Goal: Task Accomplishment & Management: Use online tool/utility

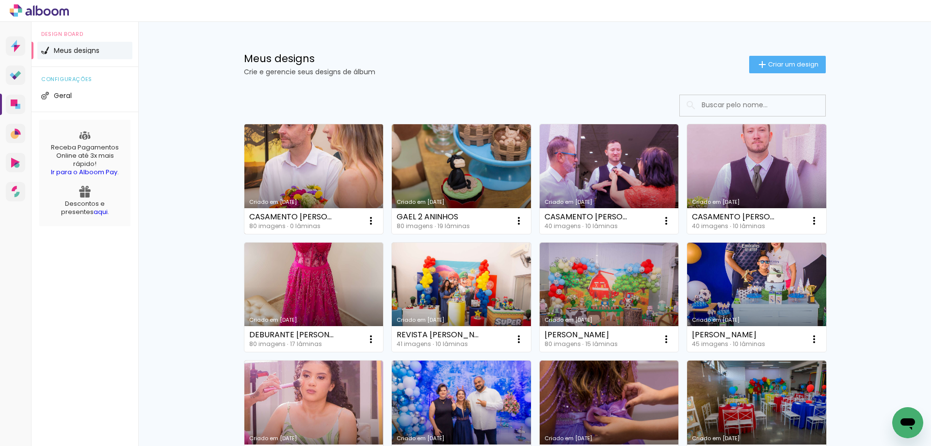
click at [312, 157] on link "Criado em [DATE]" at bounding box center [313, 179] width 139 height 110
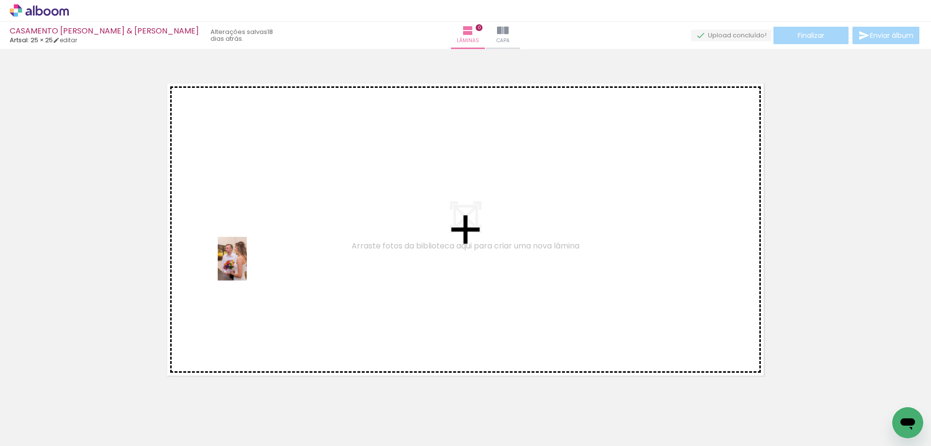
drag, startPoint x: 95, startPoint y: 415, endPoint x: 229, endPoint y: 284, distance: 187.9
click at [250, 261] on quentale-workspace at bounding box center [465, 223] width 931 height 446
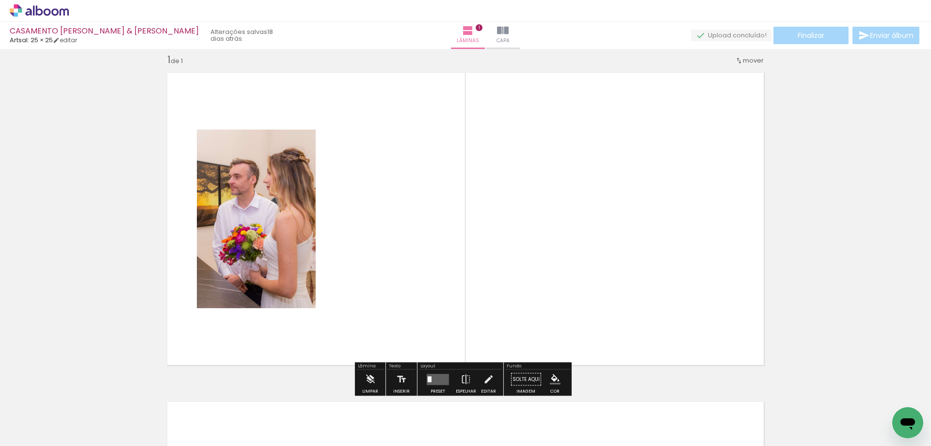
scroll to position [13, 0]
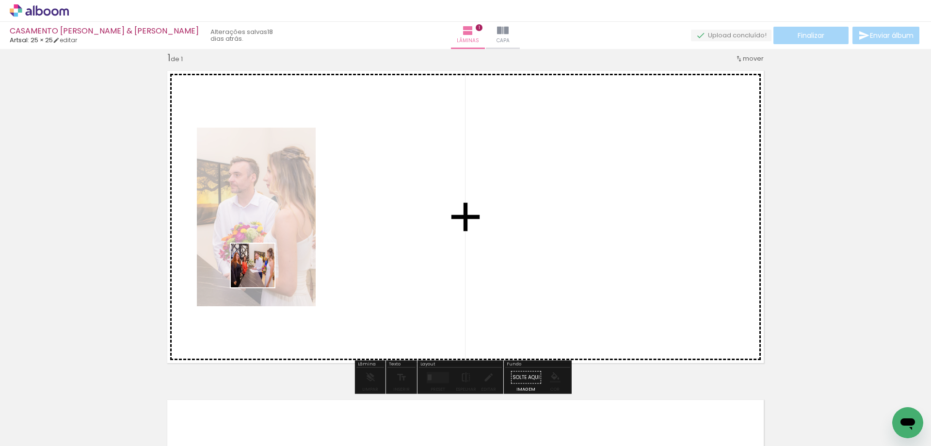
drag, startPoint x: 161, startPoint y: 420, endPoint x: 269, endPoint y: 280, distance: 177.3
click at [280, 241] on quentale-workspace at bounding box center [465, 223] width 931 height 446
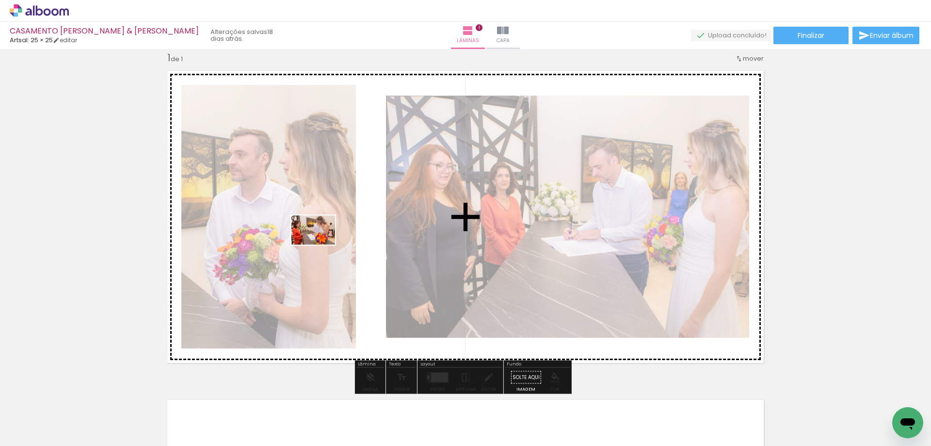
drag, startPoint x: 218, startPoint y: 413, endPoint x: 321, endPoint y: 243, distance: 198.6
click at [321, 244] on quentale-workspace at bounding box center [465, 223] width 931 height 446
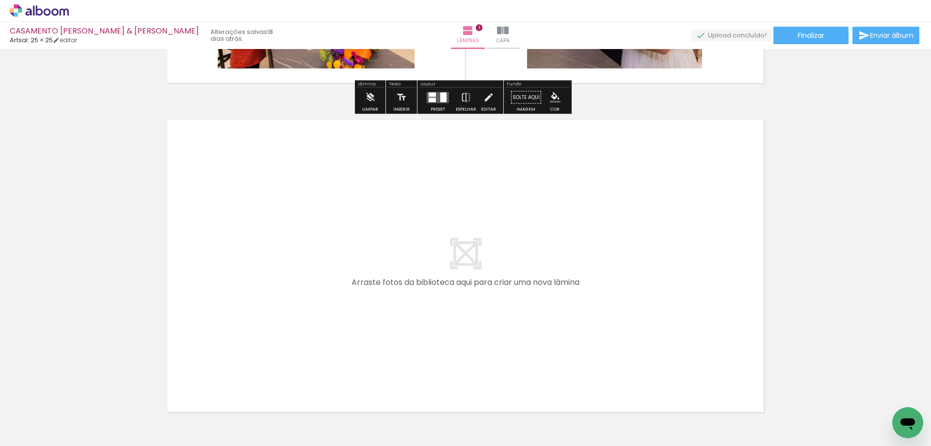
scroll to position [352, 0]
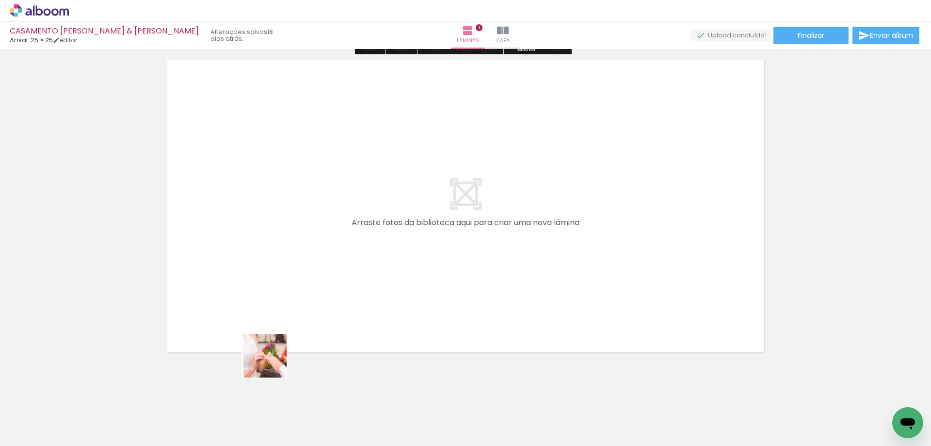
drag, startPoint x: 272, startPoint y: 363, endPoint x: 307, endPoint y: 372, distance: 35.6
click at [290, 275] on quentale-workspace at bounding box center [465, 223] width 931 height 446
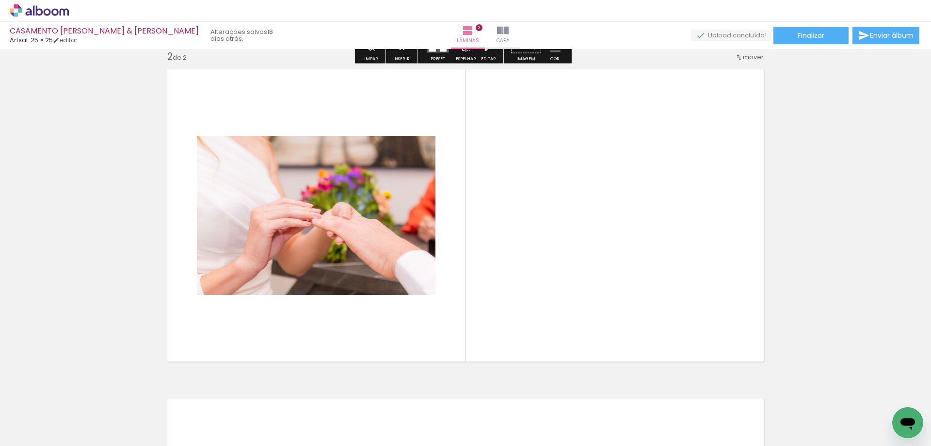
scroll to position [341, 0]
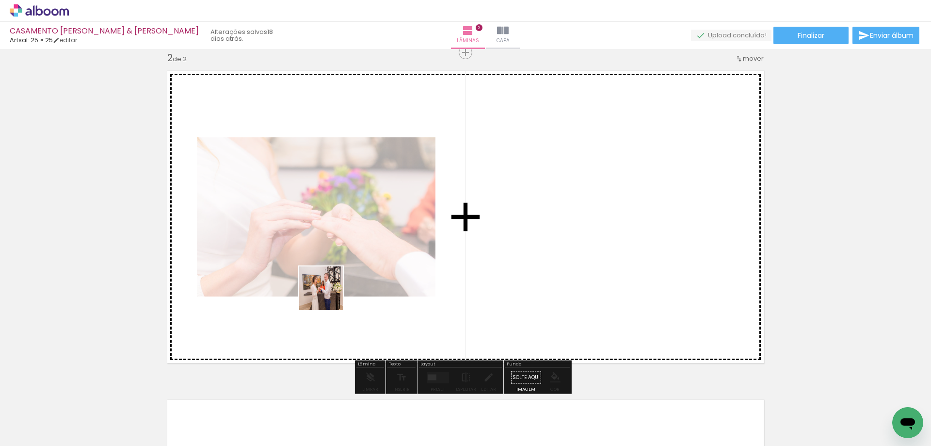
drag, startPoint x: 317, startPoint y: 421, endPoint x: 328, endPoint y: 284, distance: 137.7
click at [328, 284] on quentale-workspace at bounding box center [465, 223] width 931 height 446
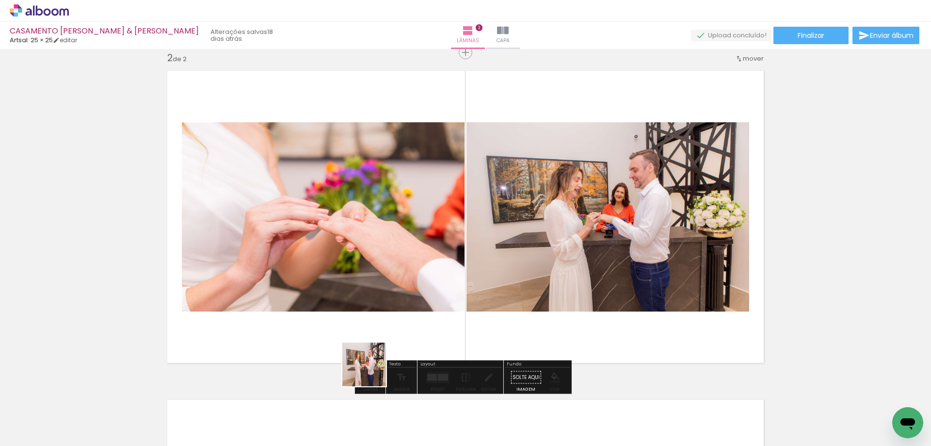
drag, startPoint x: 365, startPoint y: 413, endPoint x: 413, endPoint y: 259, distance: 160.9
click at [397, 228] on quentale-workspace at bounding box center [465, 223] width 931 height 446
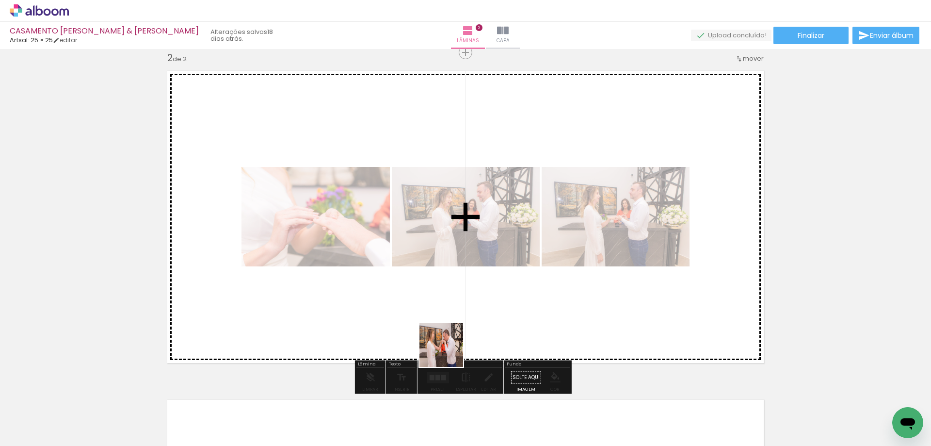
drag, startPoint x: 449, startPoint y: 352, endPoint x: 467, endPoint y: 275, distance: 78.7
click at [467, 275] on quentale-workspace at bounding box center [465, 223] width 931 height 446
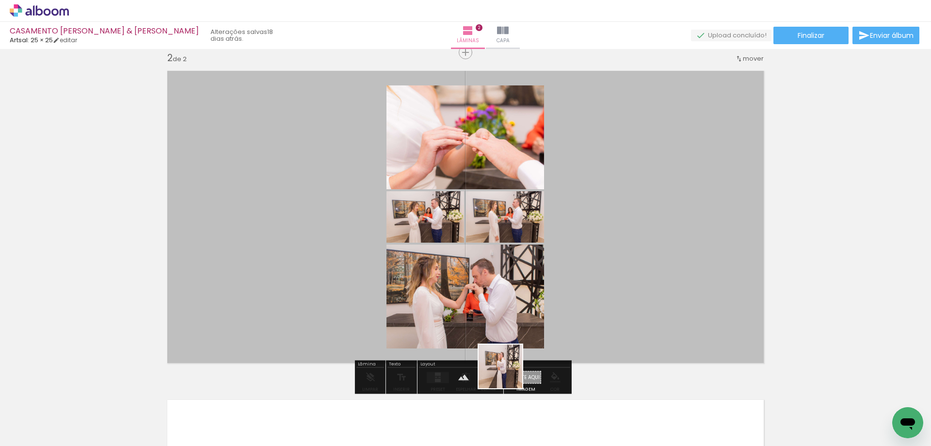
drag, startPoint x: 508, startPoint y: 373, endPoint x: 552, endPoint y: 276, distance: 106.6
click at [552, 276] on quentale-workspace at bounding box center [465, 223] width 931 height 446
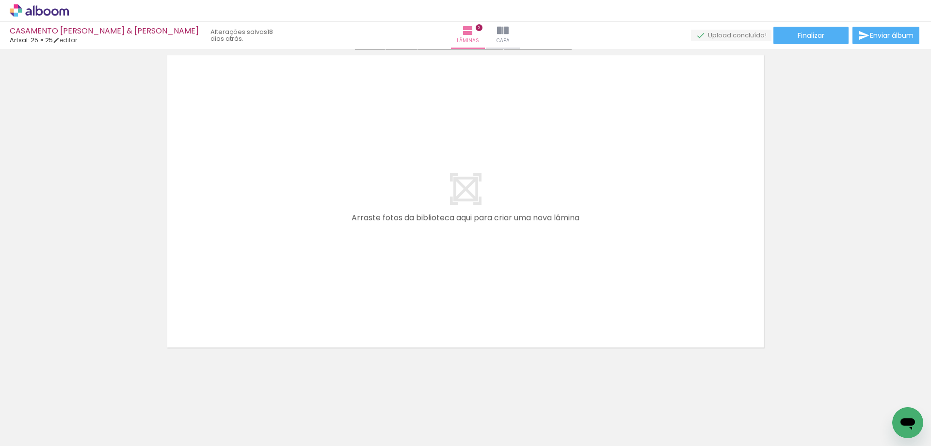
scroll to position [688, 0]
drag, startPoint x: 532, startPoint y: 410, endPoint x: 480, endPoint y: 343, distance: 85.0
click at [326, 246] on quentale-workspace at bounding box center [465, 223] width 931 height 446
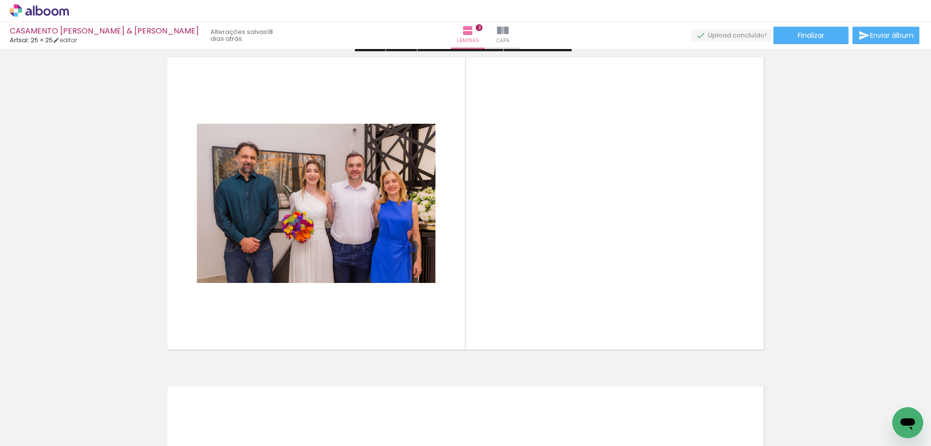
scroll to position [670, 0]
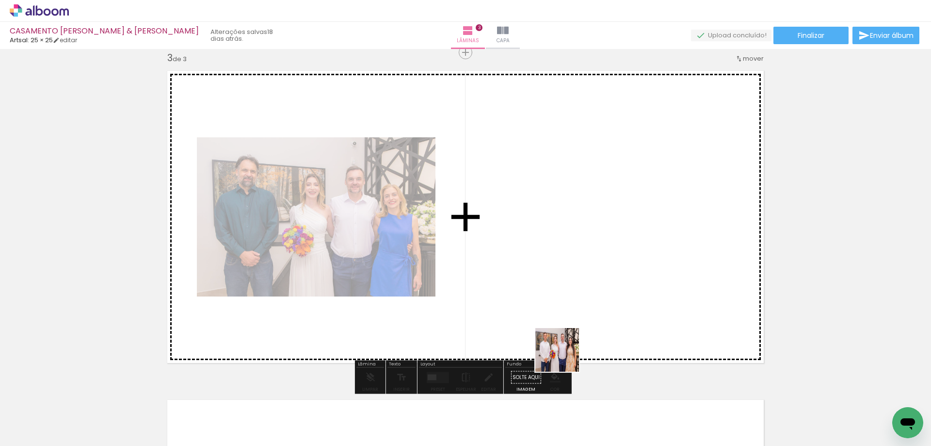
drag, startPoint x: 595, startPoint y: 410, endPoint x: 515, endPoint y: 233, distance: 194.3
click at [515, 233] on quentale-workspace at bounding box center [465, 223] width 931 height 446
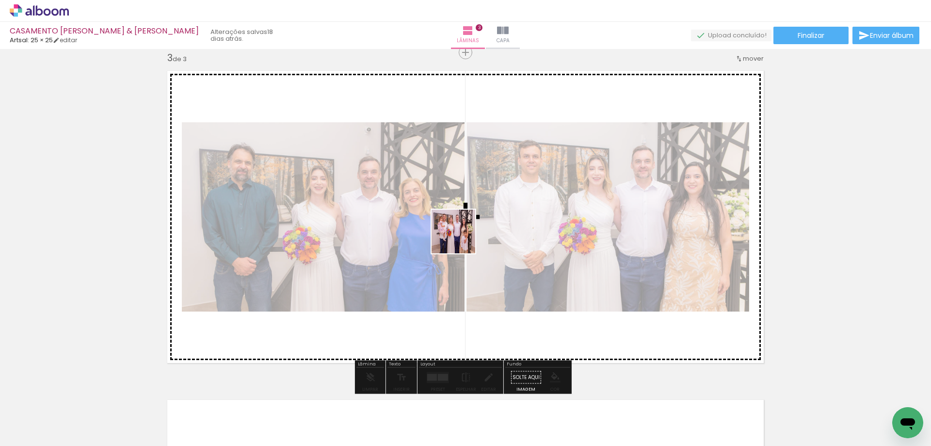
drag, startPoint x: 645, startPoint y: 419, endPoint x: 497, endPoint y: 261, distance: 215.8
click at [458, 238] on quentale-workspace at bounding box center [465, 223] width 931 height 446
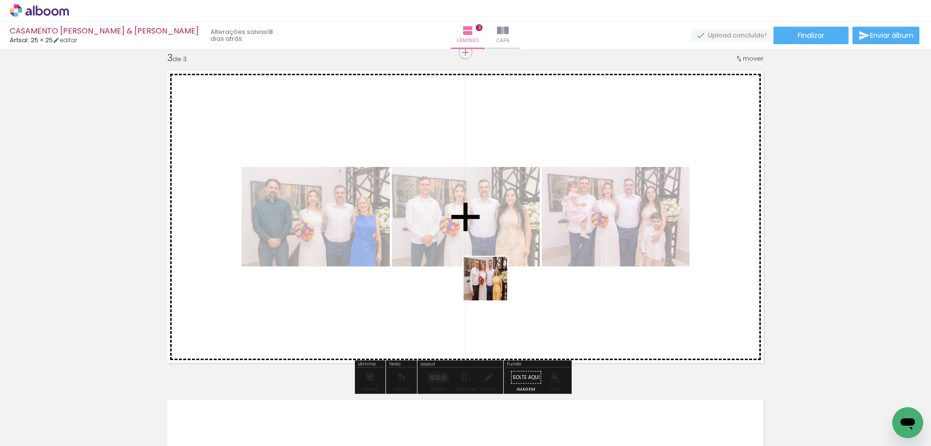
drag, startPoint x: 679, startPoint y: 408, endPoint x: 438, endPoint y: 261, distance: 281.9
click at [438, 261] on quentale-workspace at bounding box center [465, 223] width 931 height 446
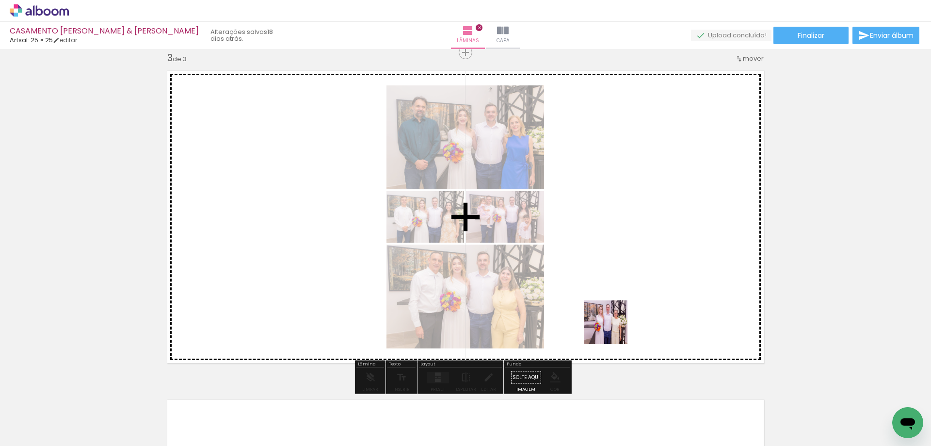
drag, startPoint x: 756, startPoint y: 423, endPoint x: 675, endPoint y: 352, distance: 107.2
click at [540, 284] on quentale-workspace at bounding box center [465, 223] width 931 height 446
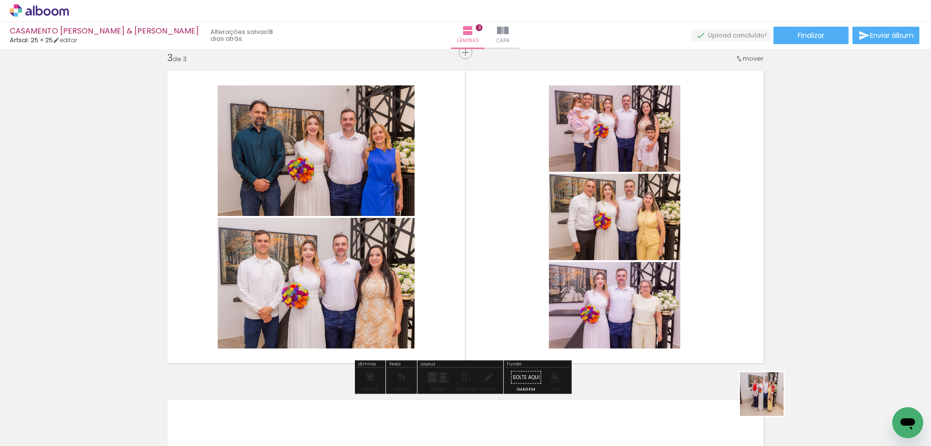
drag, startPoint x: 799, startPoint y: 420, endPoint x: 533, endPoint y: 289, distance: 296.5
click at [533, 289] on quentale-workspace at bounding box center [465, 223] width 931 height 446
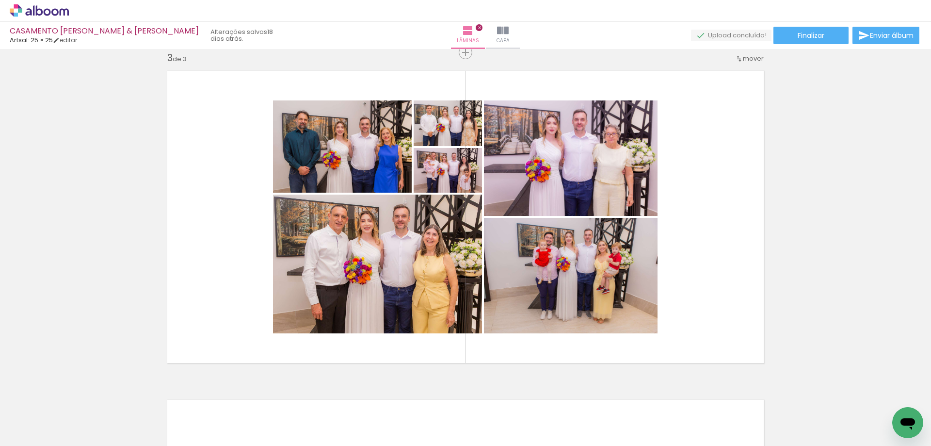
scroll to position [0, 440]
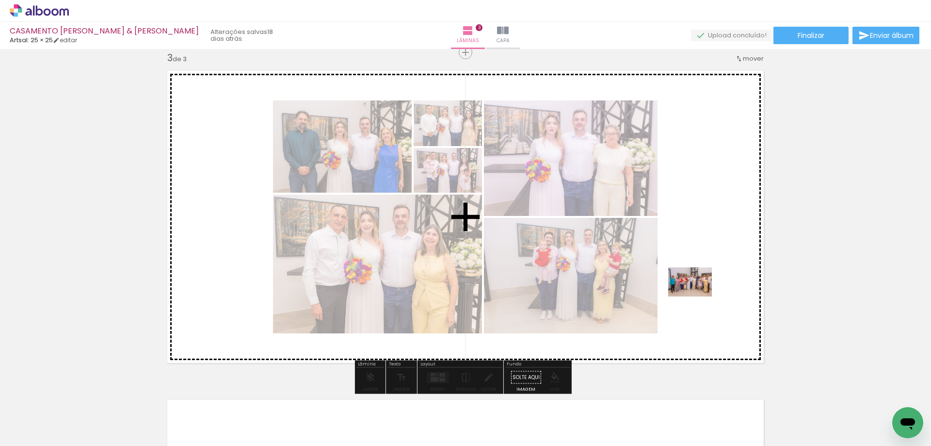
drag, startPoint x: 527, startPoint y: 421, endPoint x: 697, endPoint y: 296, distance: 211.0
click at [697, 296] on quentale-workspace at bounding box center [465, 223] width 931 height 446
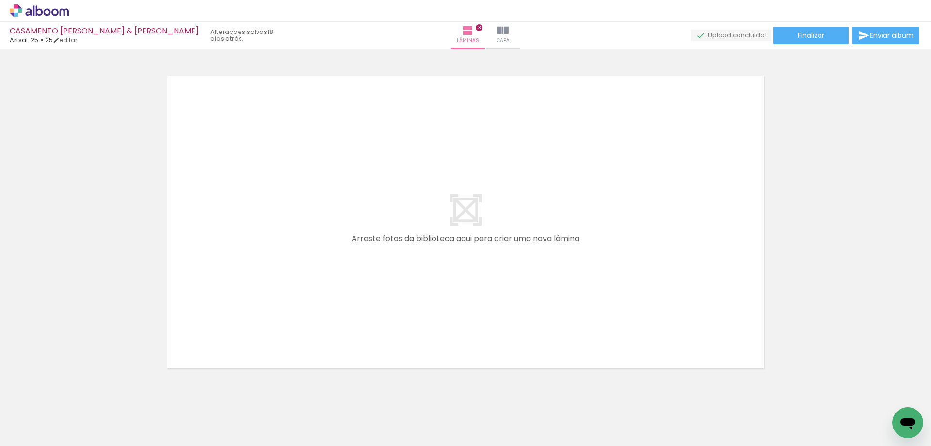
scroll to position [1010, 0]
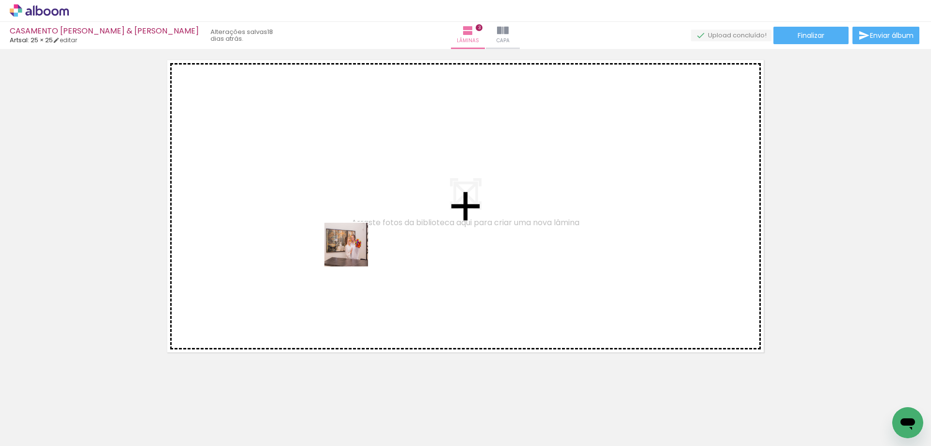
drag, startPoint x: 419, startPoint y: 414, endPoint x: 368, endPoint y: 283, distance: 139.9
click at [348, 243] on quentale-workspace at bounding box center [465, 223] width 931 height 446
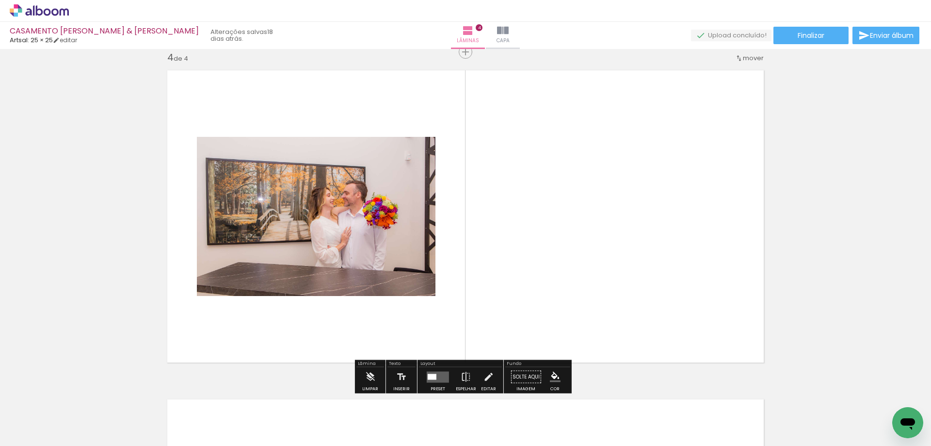
scroll to position [999, 0]
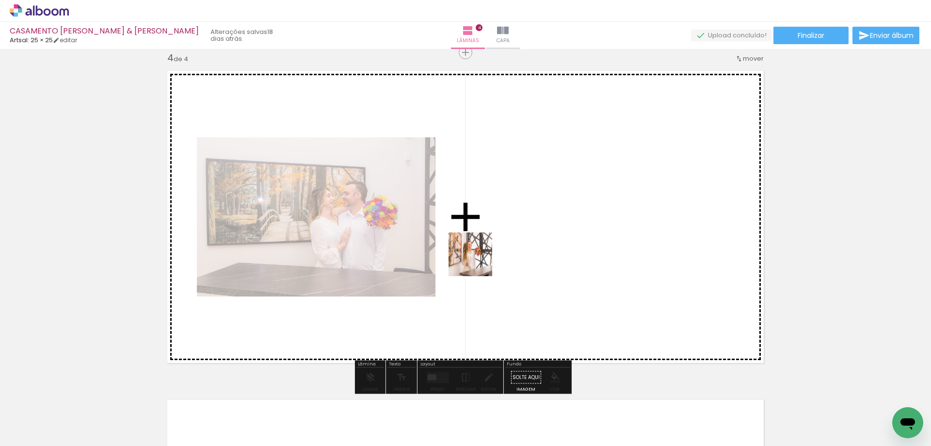
drag, startPoint x: 459, startPoint y: 409, endPoint x: 494, endPoint y: 224, distance: 188.0
click at [494, 224] on quentale-workspace at bounding box center [465, 223] width 931 height 446
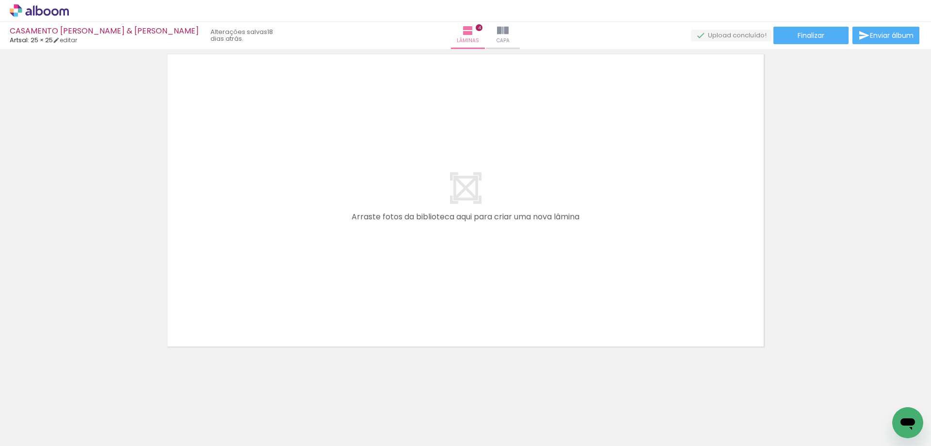
scroll to position [1346, 0]
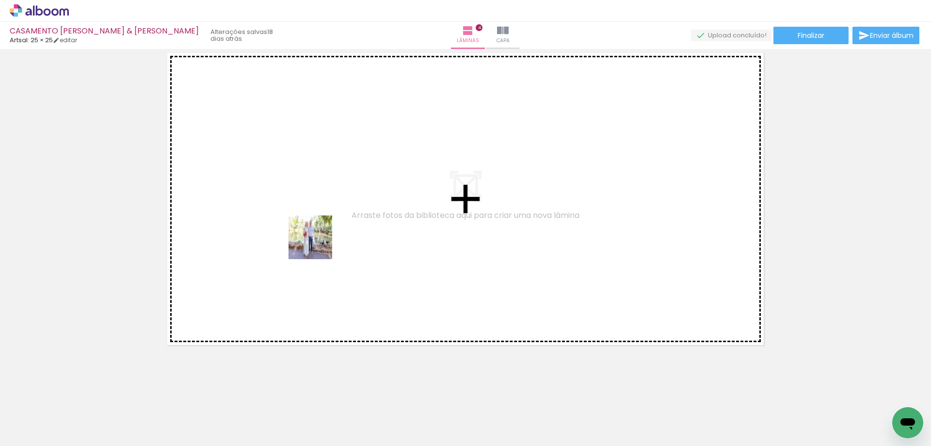
drag, startPoint x: 590, startPoint y: 413, endPoint x: 333, endPoint y: 214, distance: 324.6
click at [299, 219] on quentale-workspace at bounding box center [465, 223] width 931 height 446
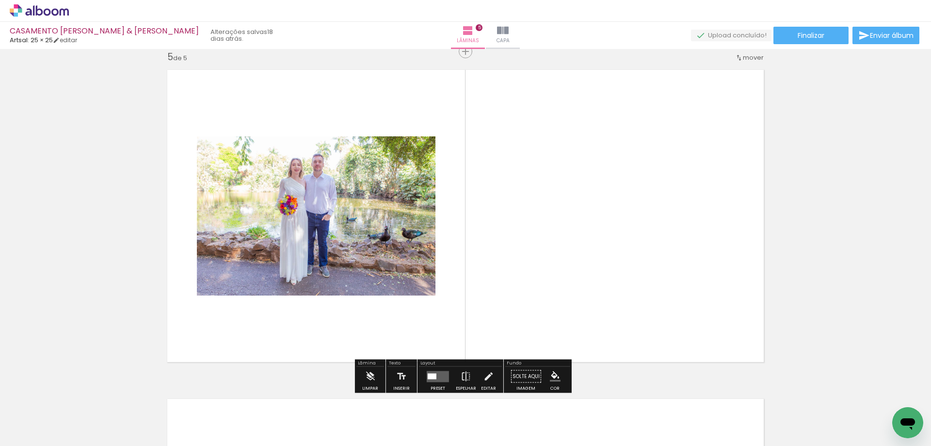
scroll to position [1328, 0]
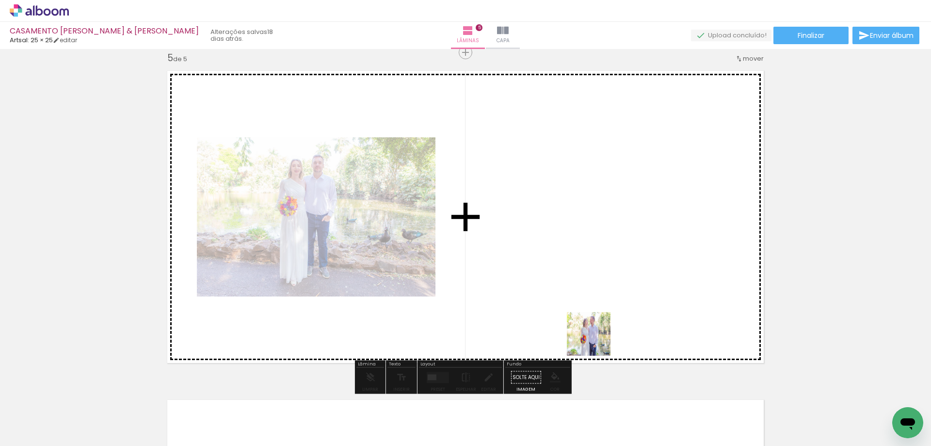
drag, startPoint x: 646, startPoint y: 419, endPoint x: 504, endPoint y: 239, distance: 229.3
click at [504, 239] on quentale-workspace at bounding box center [465, 223] width 931 height 446
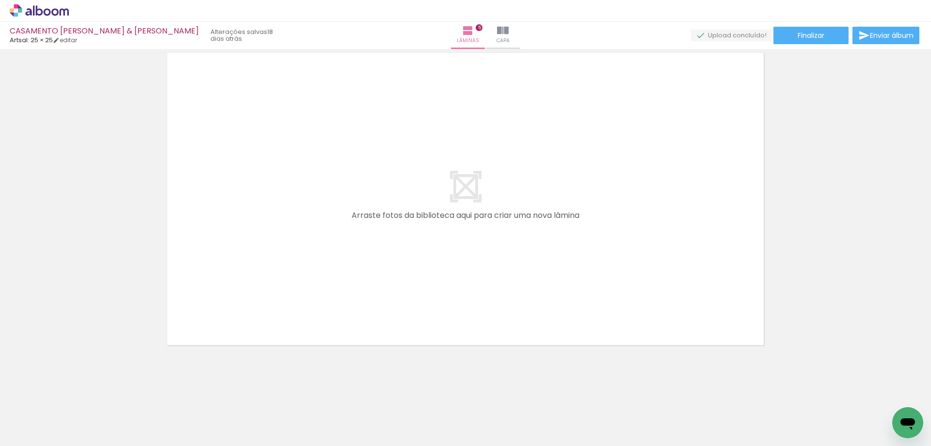
scroll to position [0, 926]
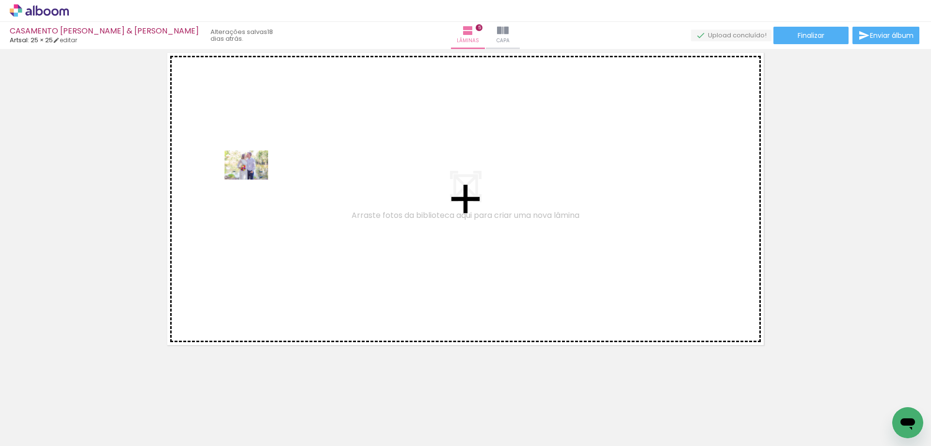
drag, startPoint x: 195, startPoint y: 419, endPoint x: 289, endPoint y: 307, distance: 145.3
click at [255, 151] on quentale-workspace at bounding box center [465, 223] width 931 height 446
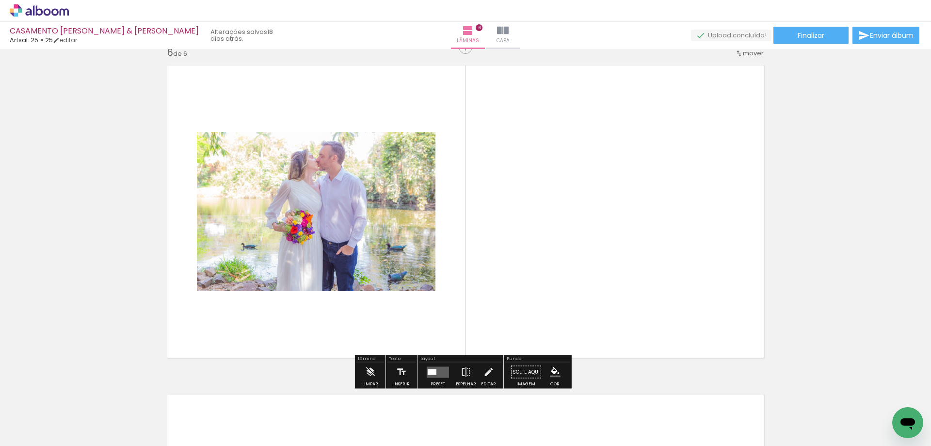
scroll to position [1657, 0]
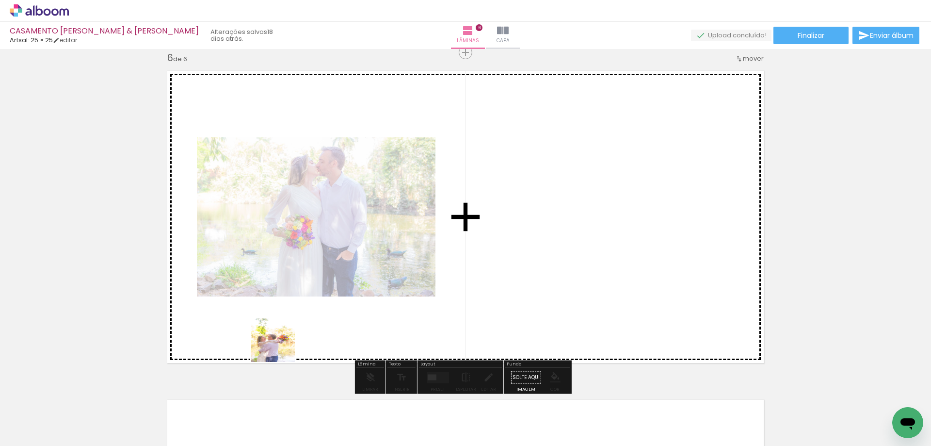
drag, startPoint x: 270, startPoint y: 381, endPoint x: 317, endPoint y: 350, distance: 56.4
click at [303, 250] on quentale-workspace at bounding box center [465, 223] width 931 height 446
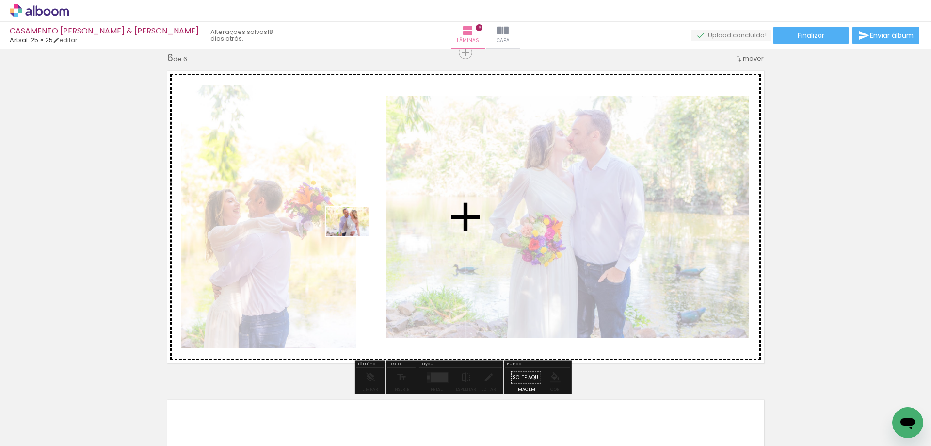
drag, startPoint x: 317, startPoint y: 416, endPoint x: 355, endPoint y: 236, distance: 184.0
click at [355, 236] on quentale-workspace at bounding box center [465, 223] width 931 height 446
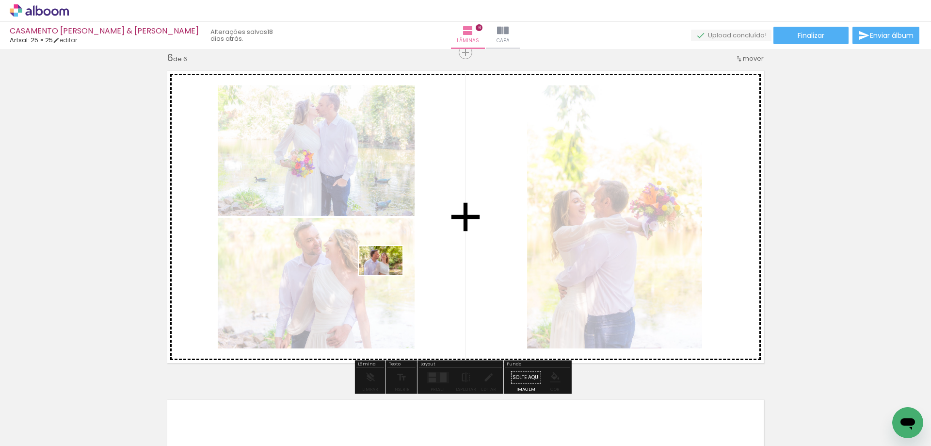
drag, startPoint x: 366, startPoint y: 410, endPoint x: 389, endPoint y: 261, distance: 150.8
click at [389, 261] on quentale-workspace at bounding box center [465, 223] width 931 height 446
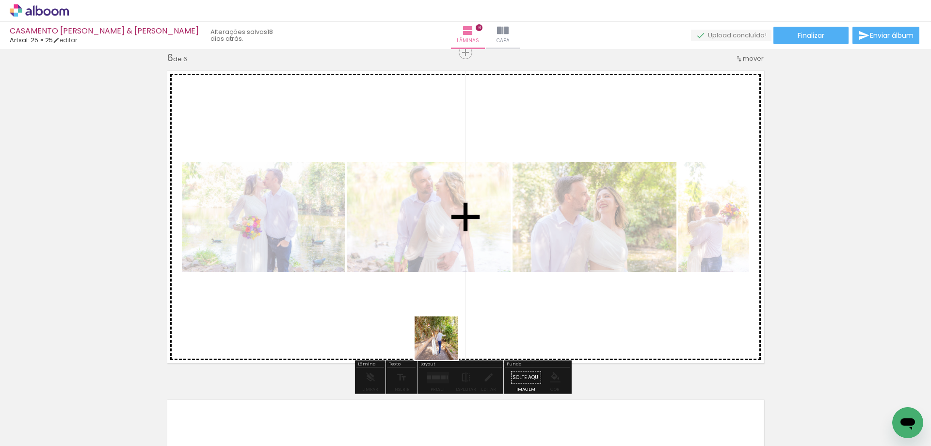
drag, startPoint x: 437, startPoint y: 419, endPoint x: 448, endPoint y: 273, distance: 145.9
click at [447, 281] on quentale-workspace at bounding box center [465, 223] width 931 height 446
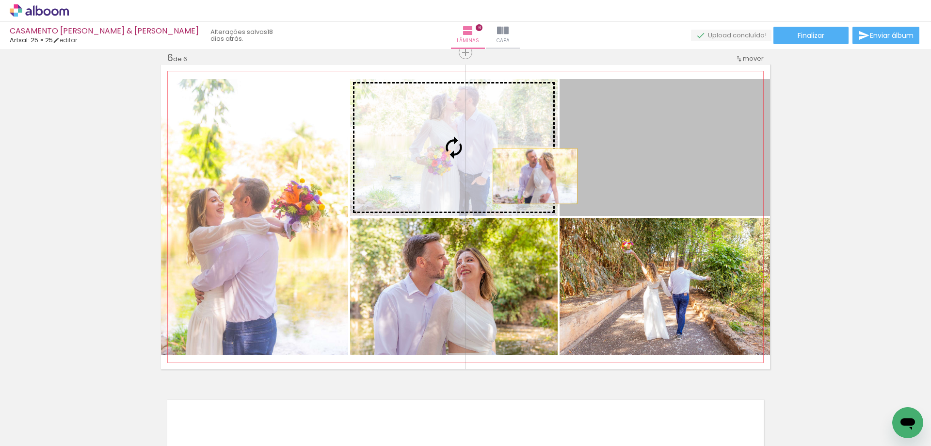
drag, startPoint x: 701, startPoint y: 179, endPoint x: 505, endPoint y: 169, distance: 196.2
click at [0, 0] on slot at bounding box center [0, 0] width 0 height 0
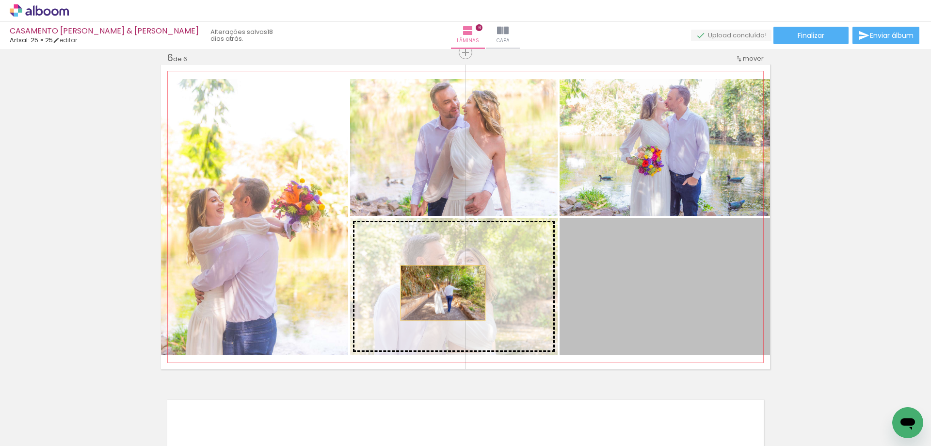
drag, startPoint x: 624, startPoint y: 305, endPoint x: 445, endPoint y: 292, distance: 179.4
click at [0, 0] on slot at bounding box center [0, 0] width 0 height 0
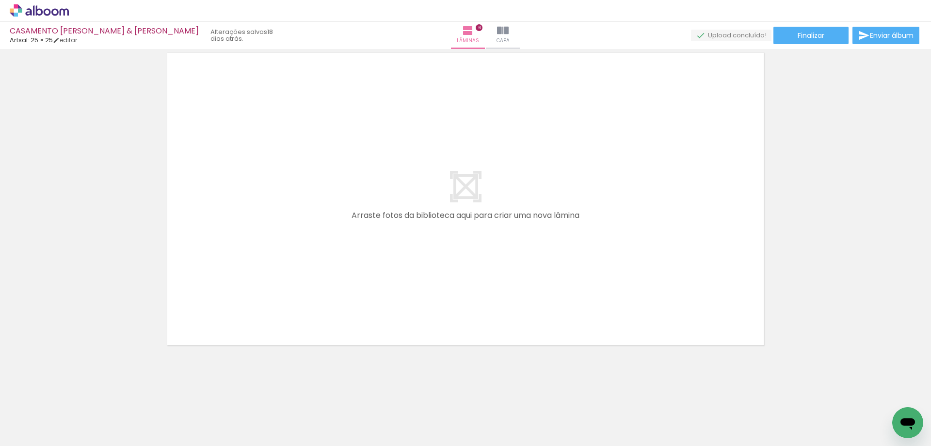
scroll to position [0, 1237]
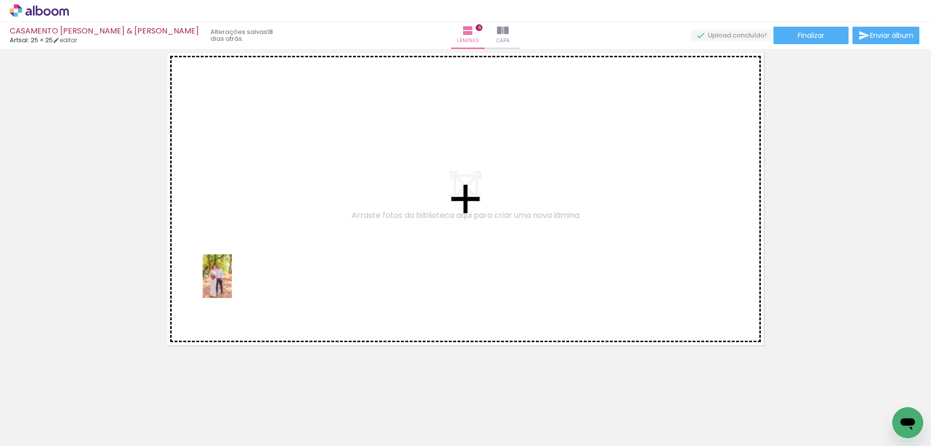
drag, startPoint x: 178, startPoint y: 409, endPoint x: 248, endPoint y: 325, distance: 109.4
click at [244, 253] on quentale-workspace at bounding box center [465, 223] width 931 height 446
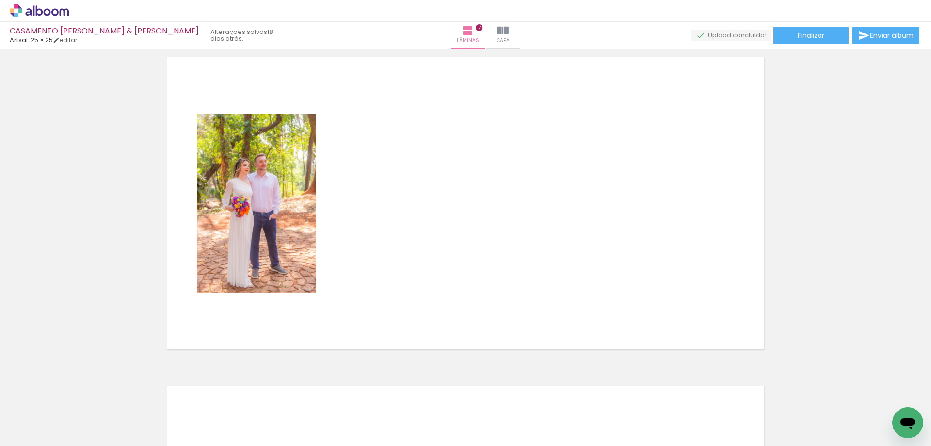
scroll to position [1986, 0]
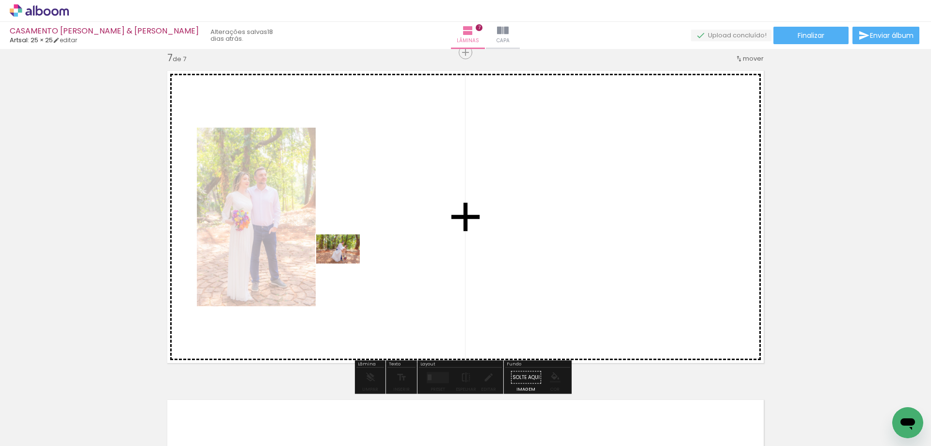
drag, startPoint x: 216, startPoint y: 425, endPoint x: 356, endPoint y: 251, distance: 222.5
click at [356, 251] on quentale-workspace at bounding box center [465, 223] width 931 height 446
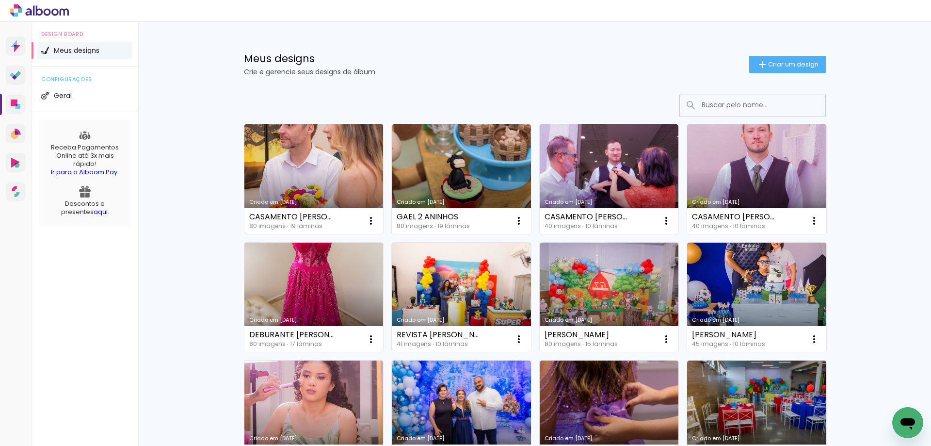
click at [291, 169] on link "Criado em [DATE]" at bounding box center [313, 179] width 139 height 110
